Goal: Task Accomplishment & Management: Manage account settings

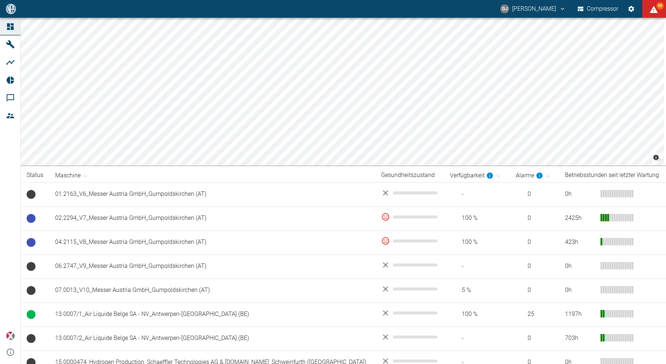
scroll to position [111, 0]
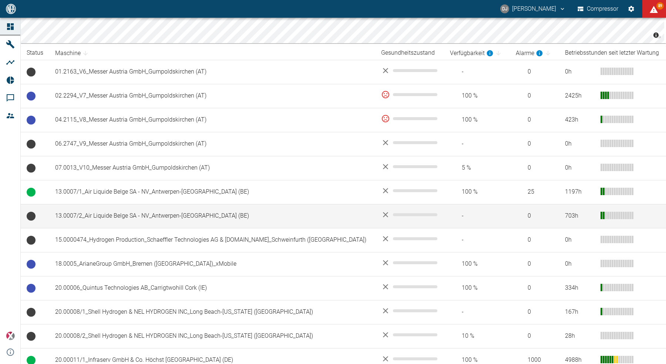
scroll to position [150, 0]
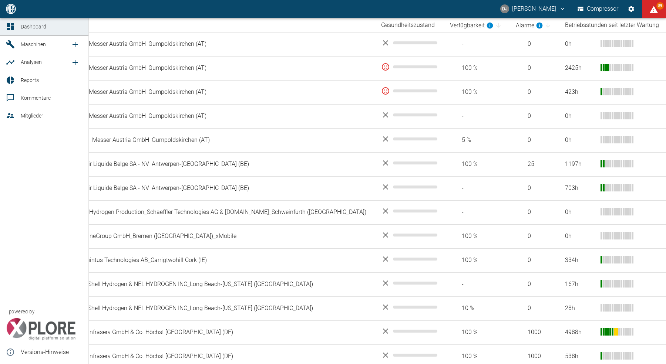
click at [11, 77] on icon at bounding box center [10, 80] width 7 height 7
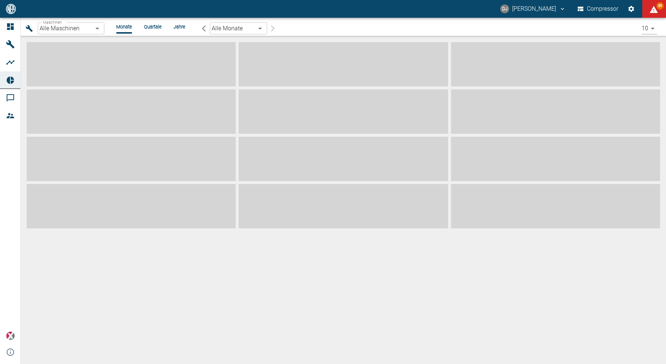
click at [79, 28] on body "DJ [PERSON_NAME] Compressor 89 Dashboard Maschinen Analysen Reports Kommentare …" at bounding box center [333, 182] width 666 height 364
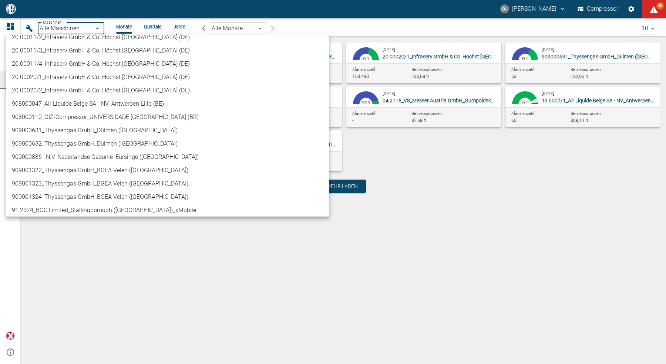
scroll to position [349, 0]
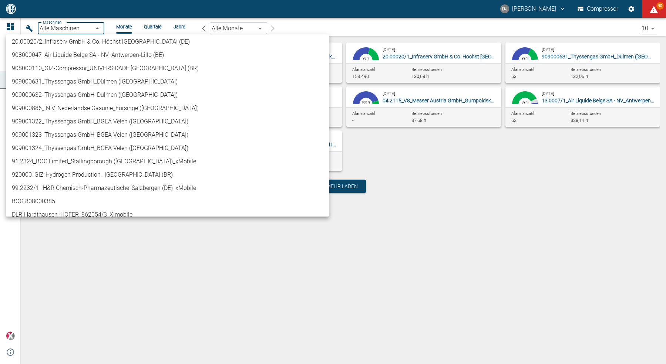
click at [119, 111] on li "909000886_ N.V. Nederlandse Gasunie_Eursinge ([GEOGRAPHIC_DATA])" at bounding box center [167, 108] width 323 height 13
type input "9dc86e29-8c64-47c4-93ee-7b83c896b7ee"
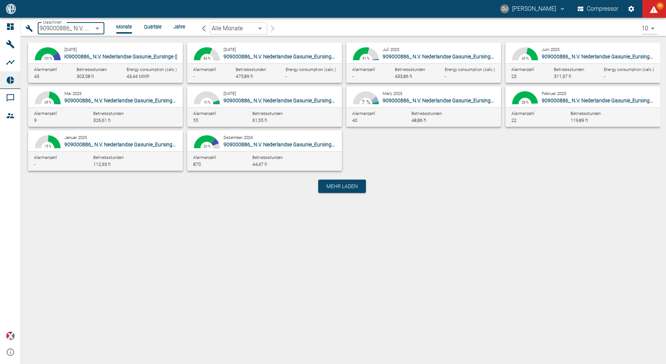
click at [108, 59] on span "909000886_ N.V. Nederlandse Gasunie_Eursinge ([GEOGRAPHIC_DATA])" at bounding box center [145, 57] width 164 height 6
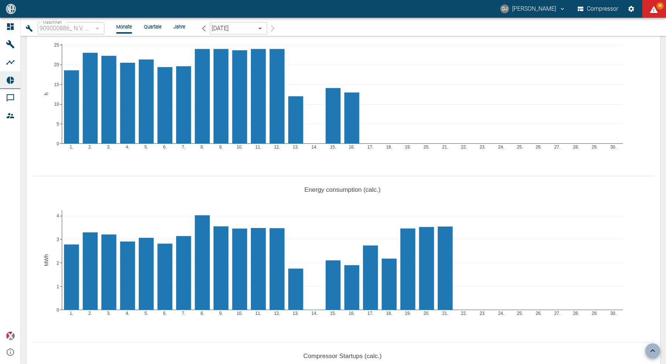
scroll to position [461, 0]
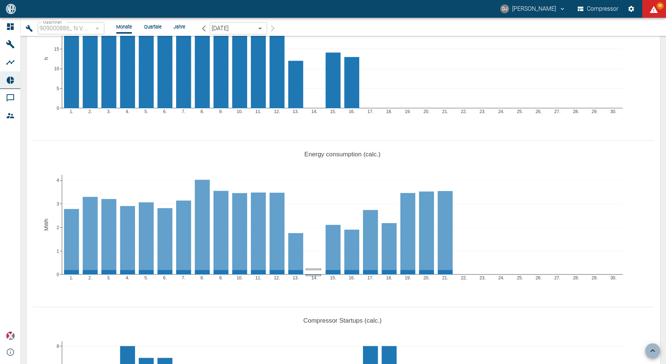
drag, startPoint x: 313, startPoint y: 236, endPoint x: 315, endPoint y: 246, distance: 9.7
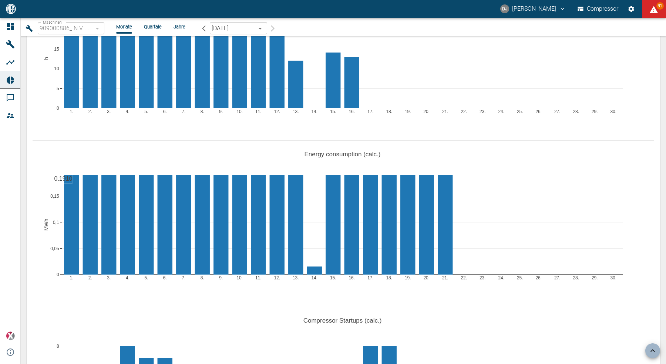
click at [58, 175] on div "0.1910" at bounding box center [63, 179] width 18 height 9
click at [56, 175] on div "0.1910" at bounding box center [63, 179] width 18 height 9
click at [52, 164] on div "1. 2. 3. 4. 5. 6. 7. 8. 9. 10. 11. 12. 13. 14. 15. 16. 17. 18. 19. 20. 21. 22. …" at bounding box center [344, 221] width 622 height 167
click at [52, 164] on div "0.1910 1. 2. 3. 4. 5. 6. 7. 8. 9. 10. 11. 12. 13. 14. 15. 16. 17. 18. 19. 20. 2…" at bounding box center [344, 221] width 622 height 167
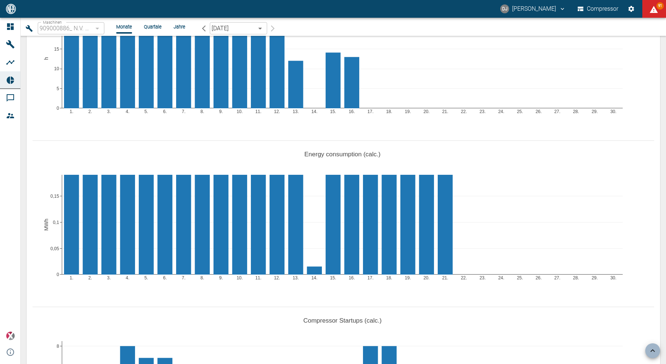
click at [53, 164] on div "0.1910 1. 2. 3. 4. 5. 6. 7. 8. 9. 10. 11. 12. 13. 14. 15. 16. 17. 18. 19. 20. 2…" at bounding box center [344, 221] width 622 height 167
drag, startPoint x: 53, startPoint y: 164, endPoint x: 487, endPoint y: 153, distance: 434.9
click at [53, 164] on div "0.1910 1. 2. 3. 4. 5. 6. 7. 8. 9. 10. 11. 12. 13. 14. 15. 16. 17. 18. 19. 20. 2…" at bounding box center [344, 221] width 622 height 167
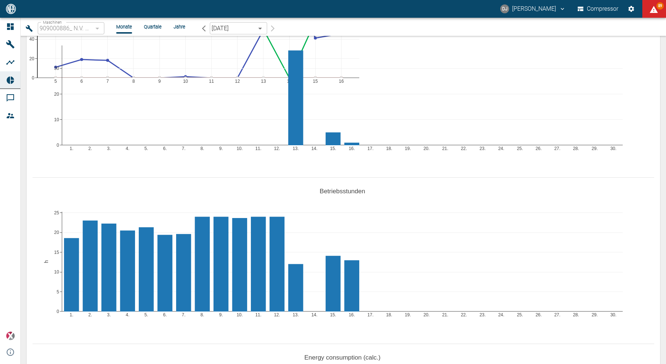
scroll to position [0, 0]
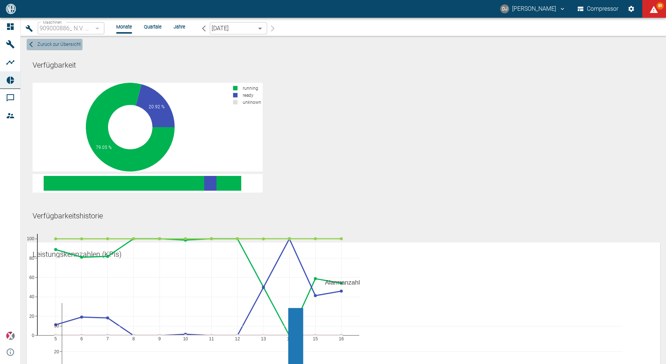
click at [69, 45] on span "Zurück zur Übersicht" at bounding box center [58, 44] width 43 height 9
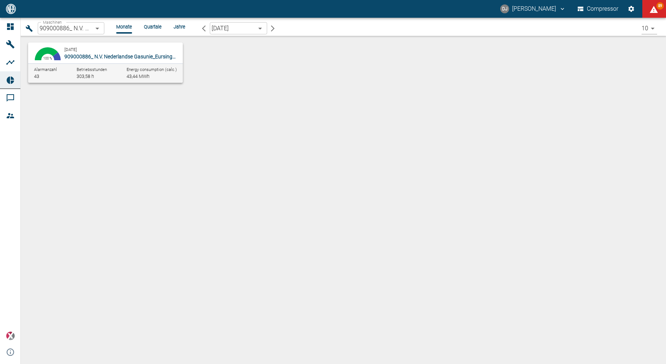
click at [164, 123] on div "79.05 % 20.92 % 0 % 100 % [DATE] 909000886_ N.V. Nederlandse Gasunie_Eursinge (…" at bounding box center [343, 80] width 645 height 88
click at [252, 31] on body "DJ [PERSON_NAME] Compressor 91 Dashboard Maschinen Analysen Reports Kommentare …" at bounding box center [333, 182] width 666 height 364
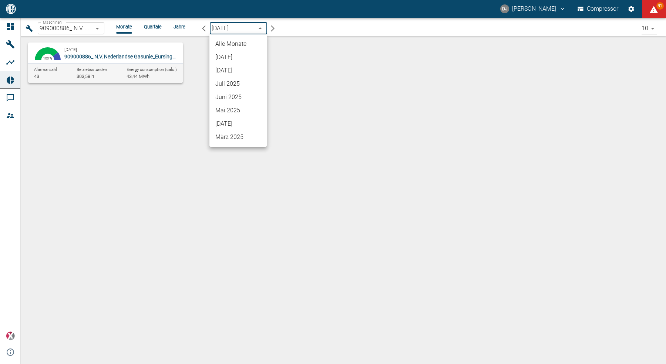
click at [248, 43] on li "Alle Monate" at bounding box center [237, 43] width 57 height 13
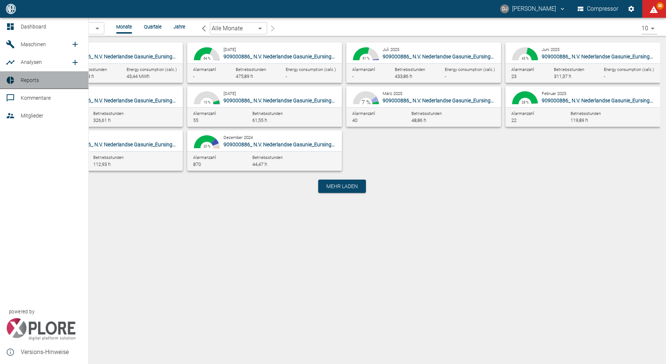
click at [6, 80] on icon at bounding box center [10, 80] width 9 height 9
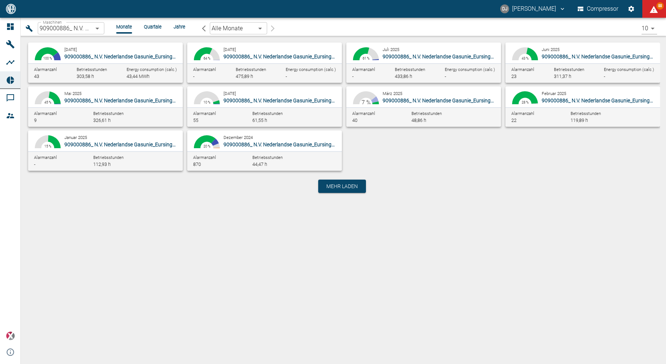
click at [224, 223] on div "79.05 % 20.92 % 0 % 100 % [DATE] 909000886_ N.V. Nederlandse Gasunie_Eursinge (…" at bounding box center [343, 131] width 645 height 190
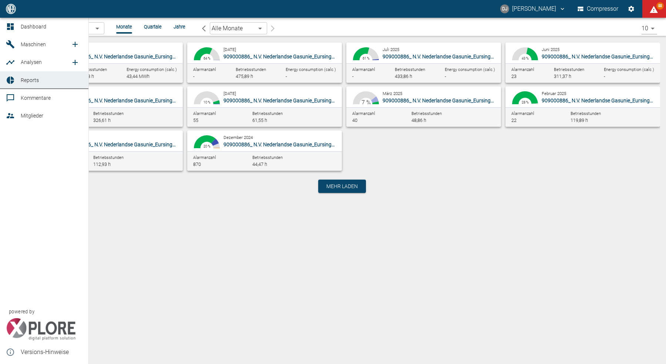
click at [17, 26] on div at bounding box center [11, 26] width 11 height 9
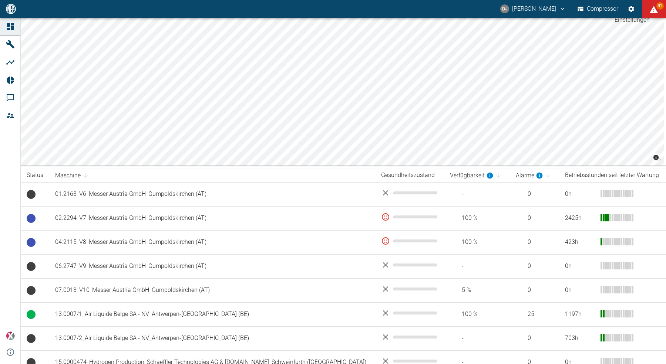
click at [634, 6] on icon "Einstellungen" at bounding box center [631, 8] width 7 height 7
click at [325, 174] on input "Englisch" at bounding box center [333, 182] width 666 height 364
radio input "true"
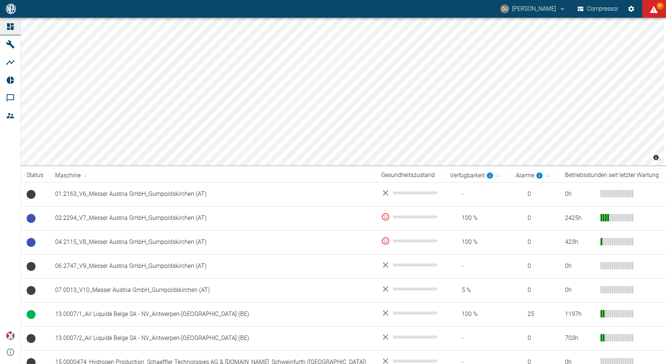
click at [535, 10] on button "DJ [PERSON_NAME]" at bounding box center [533, 8] width 68 height 13
click at [533, 14] on span "Logout" at bounding box center [341, 9] width 637 height 9
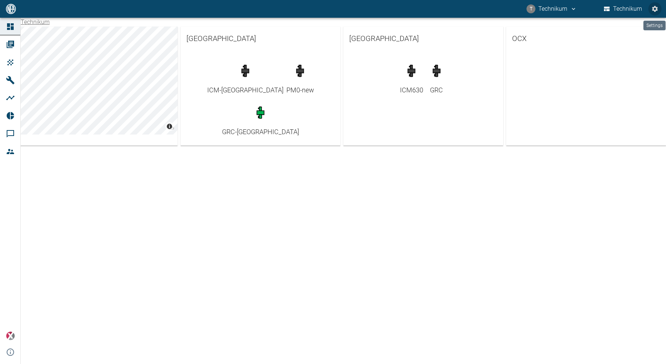
click at [658, 7] on icon "Settings" at bounding box center [654, 8] width 7 height 7
